Goal: Navigation & Orientation: Understand site structure

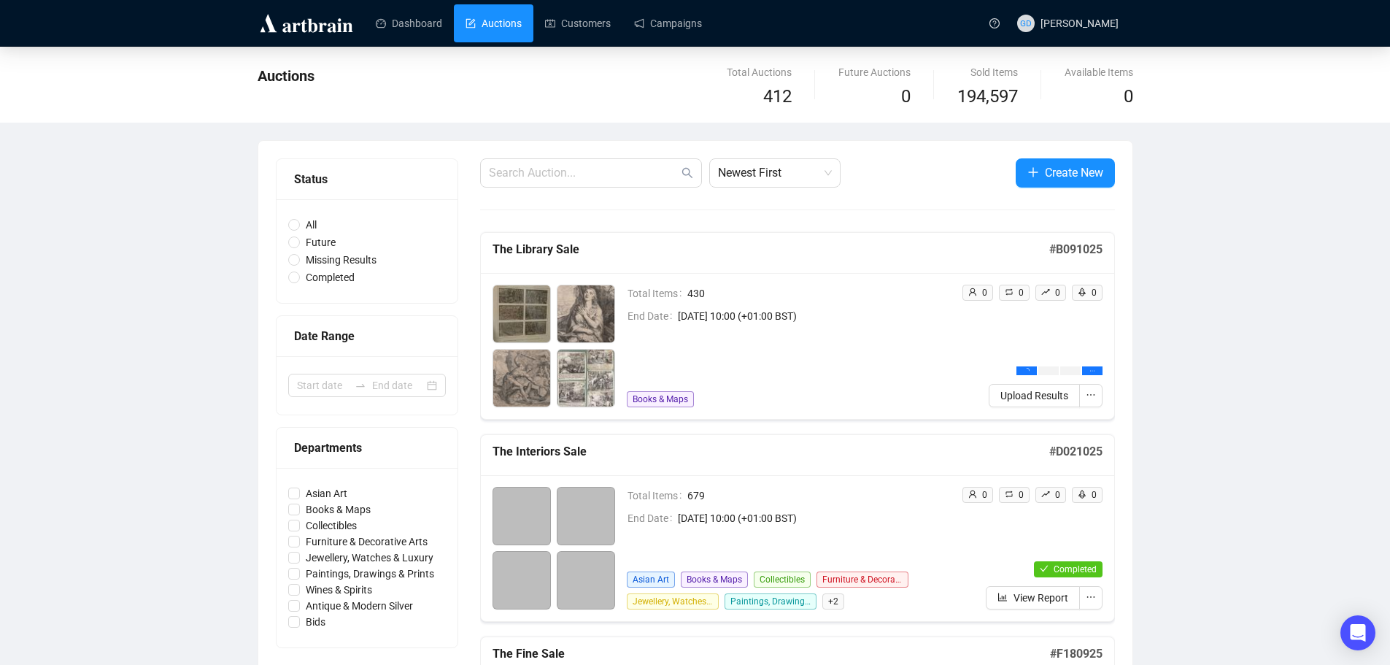
click at [513, 14] on link "Auctions" at bounding box center [493, 23] width 56 height 38
click at [591, 15] on link "Customers" at bounding box center [578, 23] width 66 height 38
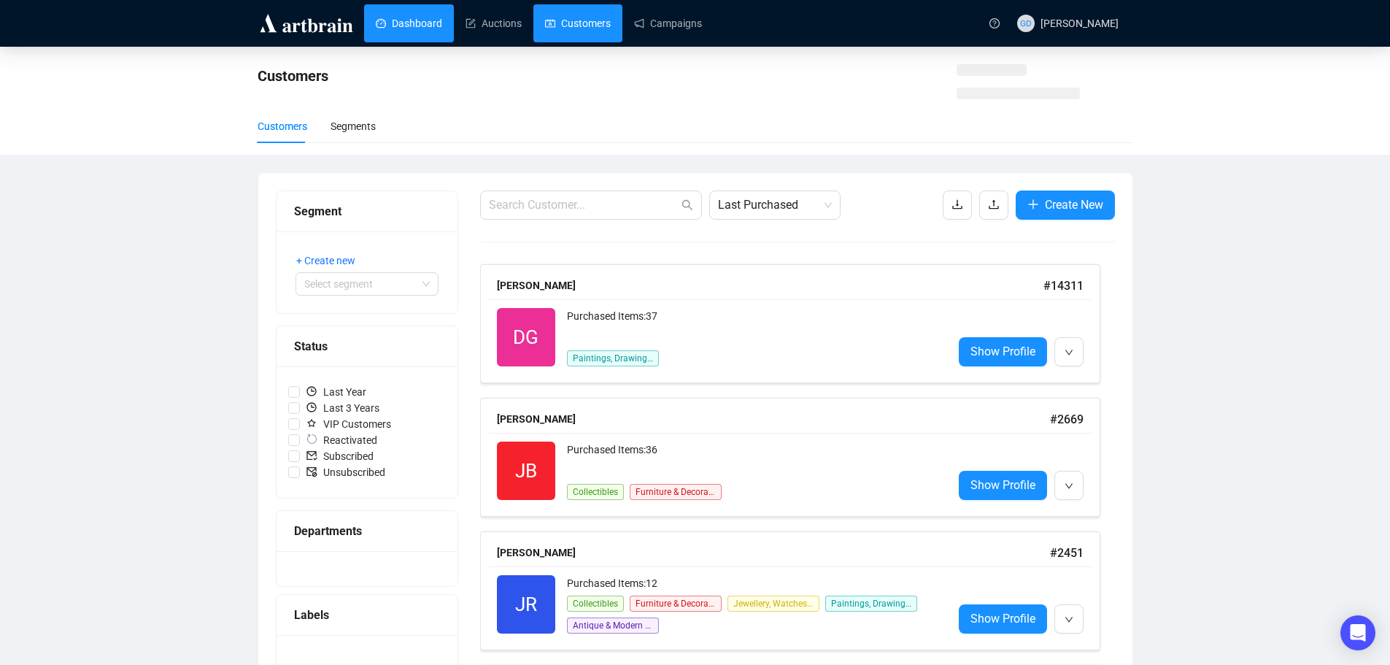
click at [408, 21] on link "Dashboard" at bounding box center [409, 23] width 66 height 38
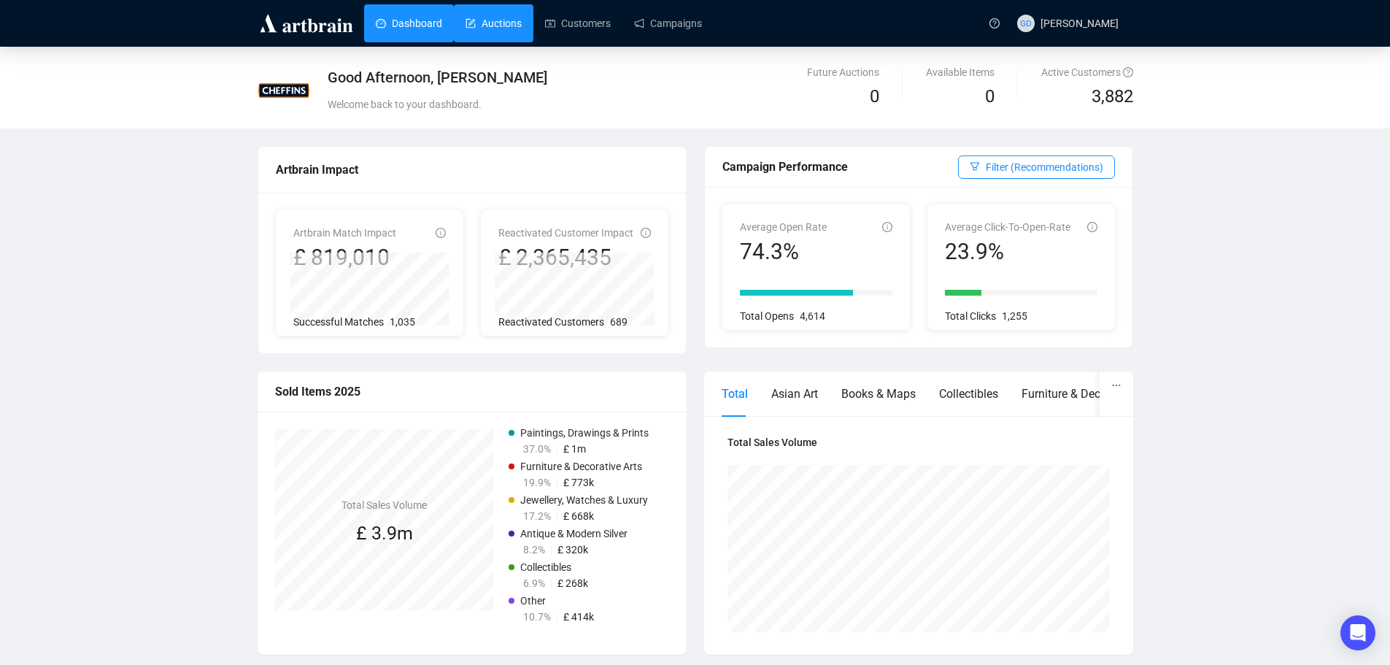
click at [522, 25] on link "Auctions" at bounding box center [493, 23] width 56 height 38
